Goal: Find contact information: Find contact information

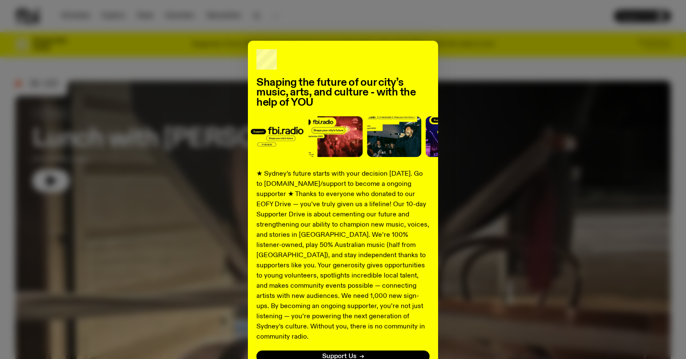
click at [551, 118] on div "Shaping the future of our city’s music, arts, and culture - with the help of YO…" at bounding box center [342, 215] width 655 height 349
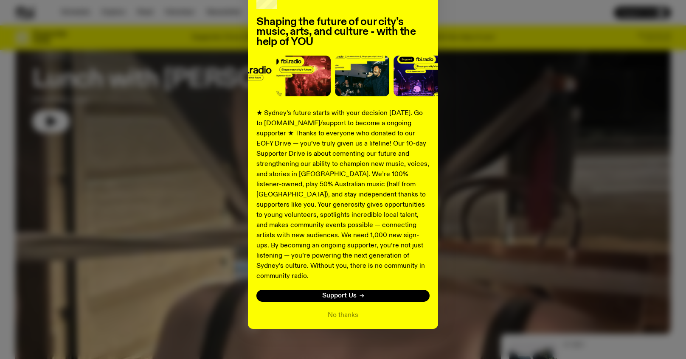
scroll to position [78, 0]
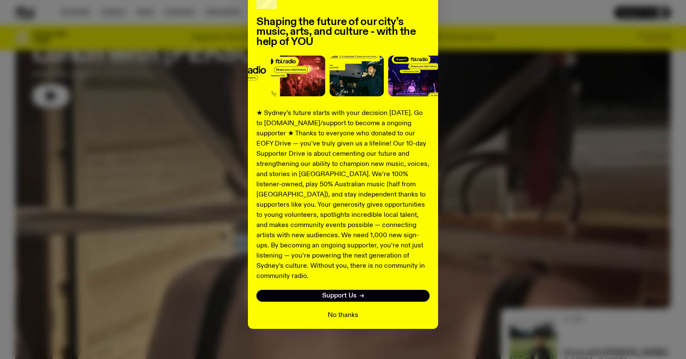
click at [339, 310] on button "No thanks" at bounding box center [343, 315] width 31 height 10
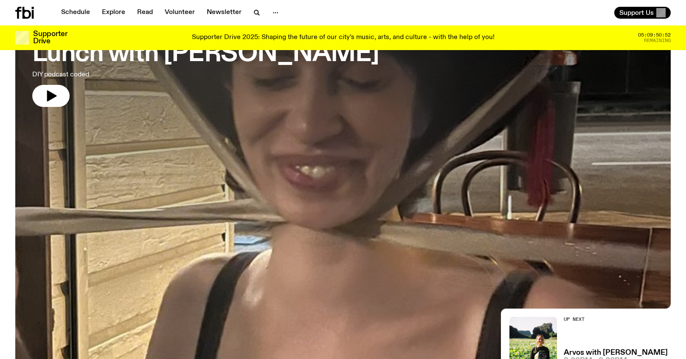
scroll to position [0, 0]
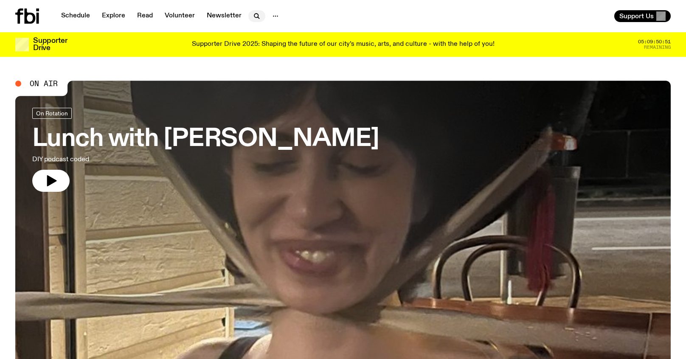
click at [259, 13] on button "button" at bounding box center [256, 16] width 17 height 12
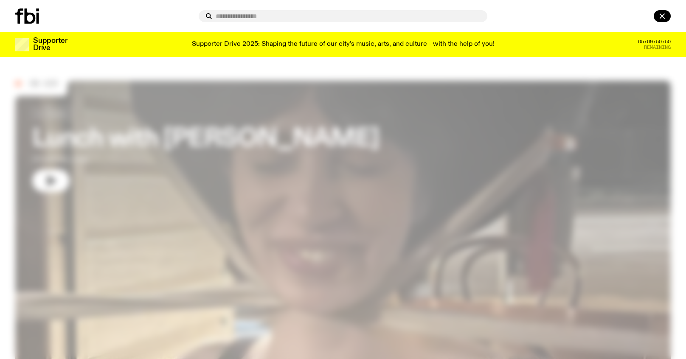
click at [150, 2] on div at bounding box center [343, 16] width 686 height 32
click at [663, 12] on icon "button" at bounding box center [662, 16] width 10 height 10
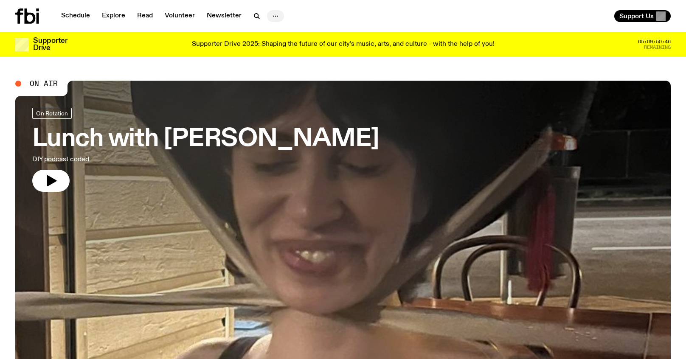
click at [273, 15] on icon "button" at bounding box center [275, 16] width 10 height 10
click at [265, 49] on link "Contact" at bounding box center [275, 48] width 42 height 12
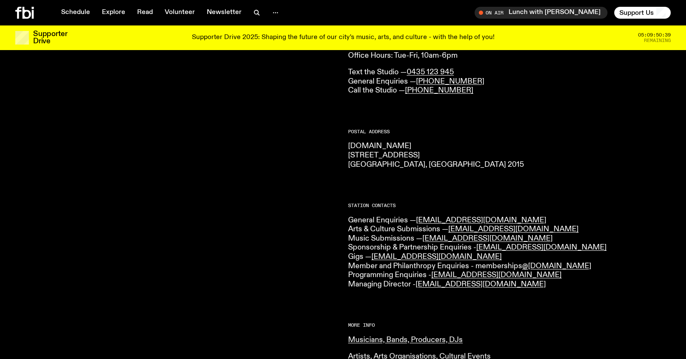
scroll to position [83, 0]
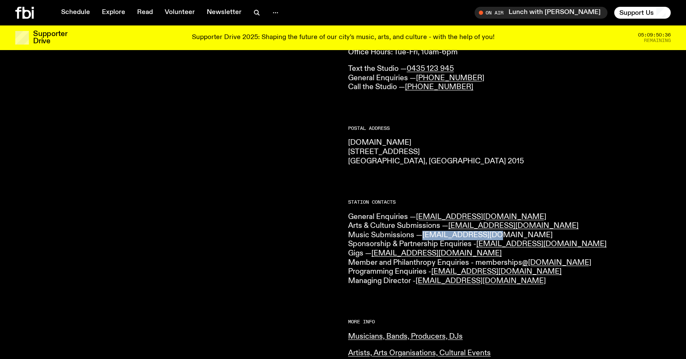
drag, startPoint x: 501, startPoint y: 235, endPoint x: 424, endPoint y: 235, distance: 77.3
click at [424, 235] on p "General Enquiries — [EMAIL_ADDRESS][DOMAIN_NAME] Arts & Culture Submissions — […" at bounding box center [509, 249] width 323 height 73
copy link "[EMAIL_ADDRESS][DOMAIN_NAME]"
click at [22, 9] on icon at bounding box center [24, 13] width 19 height 12
